Goal: Transaction & Acquisition: Purchase product/service

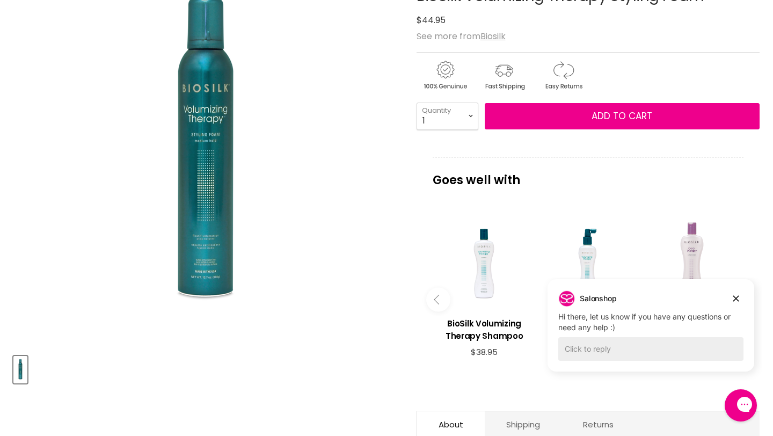
scroll to position [145, 0]
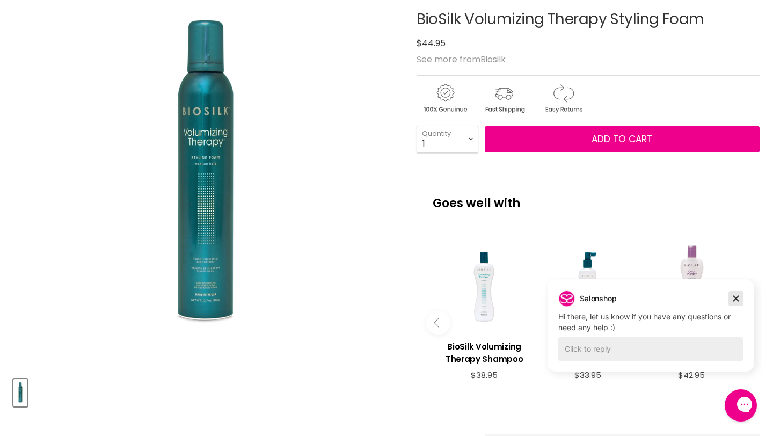
click at [735, 300] on icon "Dismiss campaign" at bounding box center [735, 298] width 11 height 13
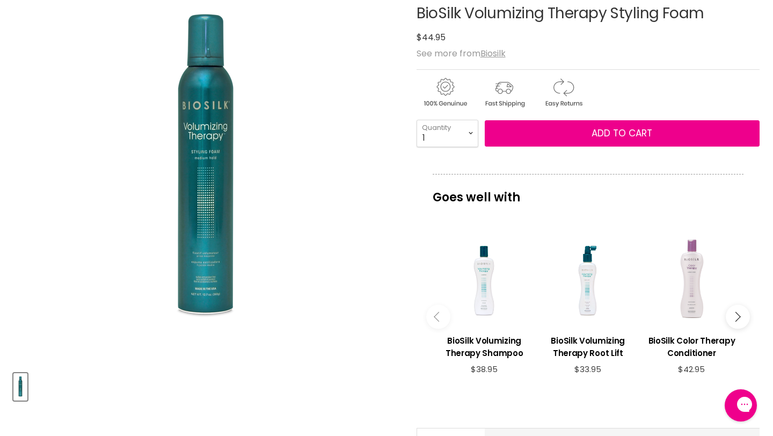
scroll to position [152, 0]
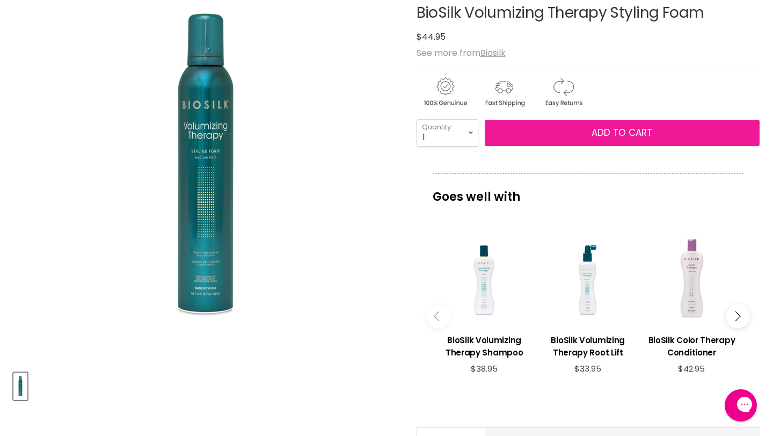
click at [562, 132] on button "Add to cart" at bounding box center [621, 133] width 275 height 27
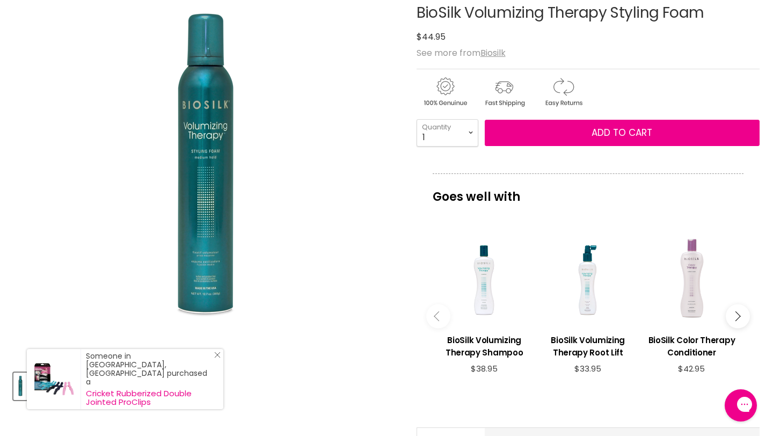
click at [215, 358] on icon "Close Icon" at bounding box center [217, 354] width 6 height 6
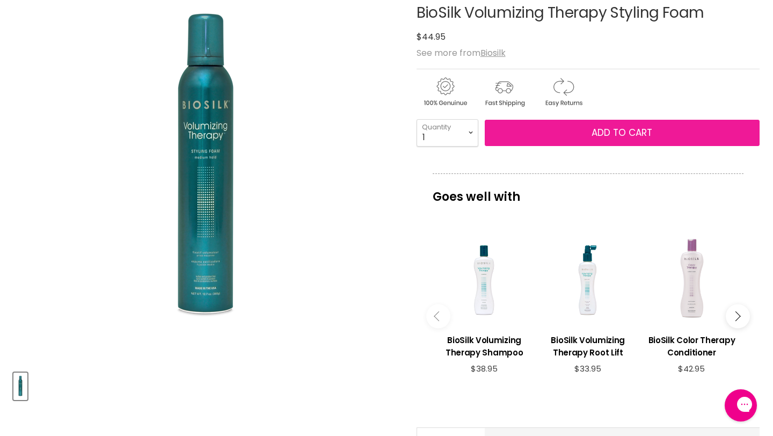
click at [624, 135] on span "Add to cart" at bounding box center [621, 132] width 61 height 13
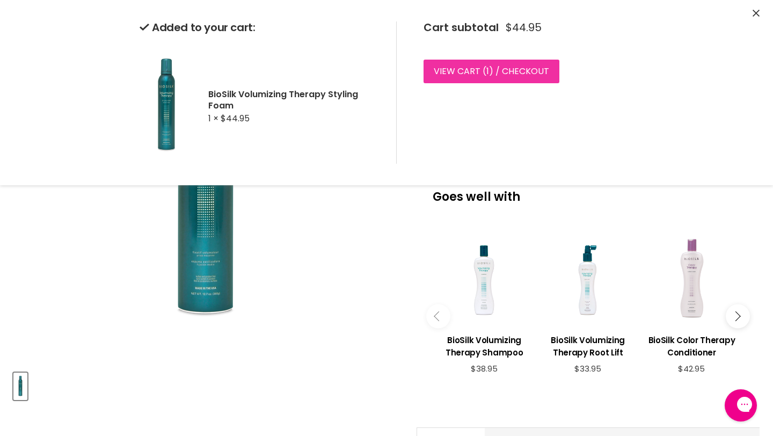
click at [495, 71] on link "View cart ( 1 ) / Checkout" at bounding box center [491, 72] width 136 height 24
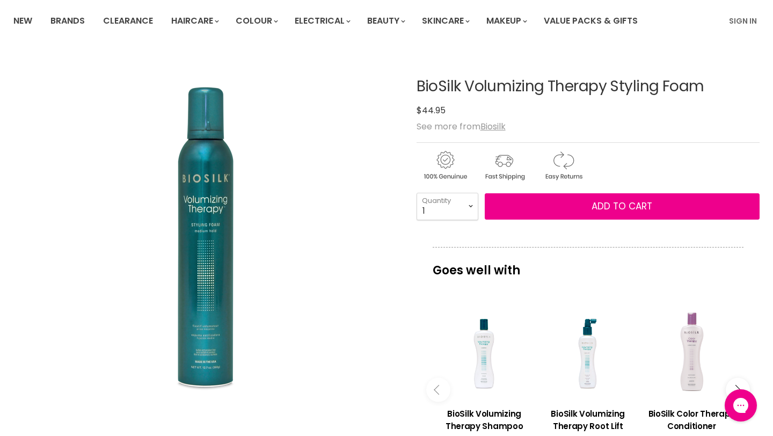
scroll to position [55, 0]
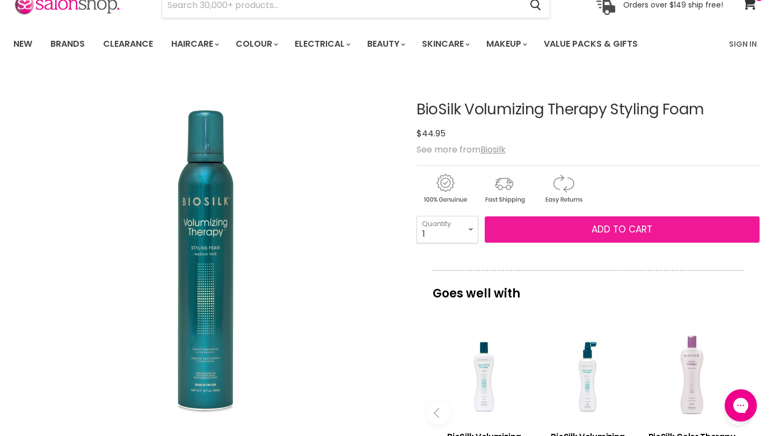
click at [578, 229] on button "Add to cart" at bounding box center [621, 229] width 275 height 27
click at [634, 229] on span "Add to cart" at bounding box center [621, 229] width 61 height 13
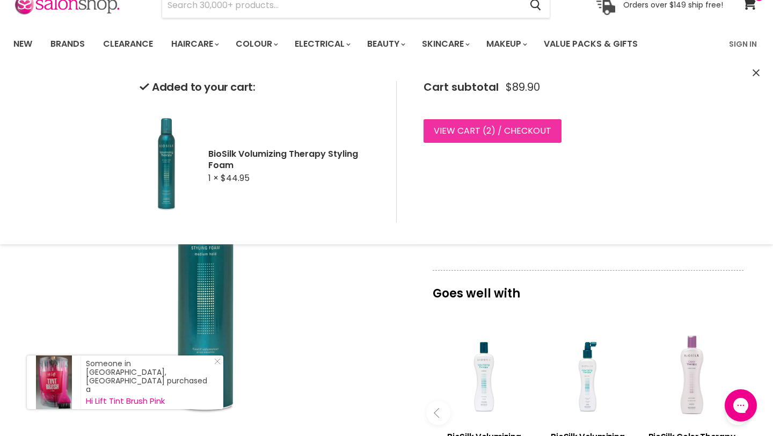
click at [477, 131] on link "View cart ( 2 ) / Checkout" at bounding box center [492, 131] width 138 height 24
